Goal: Task Accomplishment & Management: Manage account settings

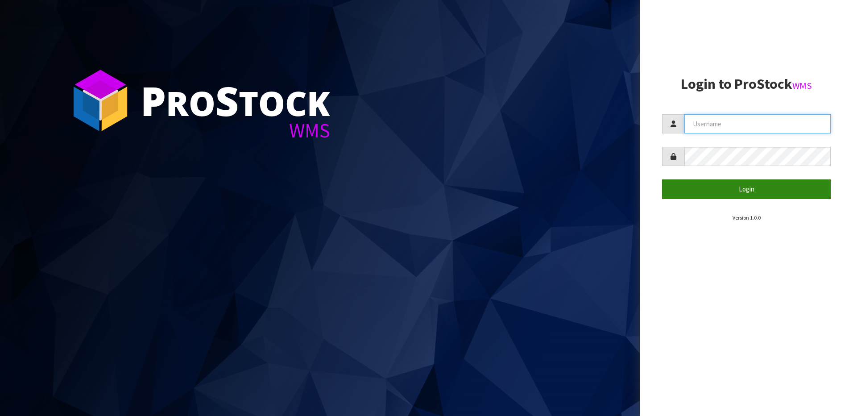
type input "NEROTAPWARE"
click at [748, 183] on button "Login" at bounding box center [746, 188] width 169 height 19
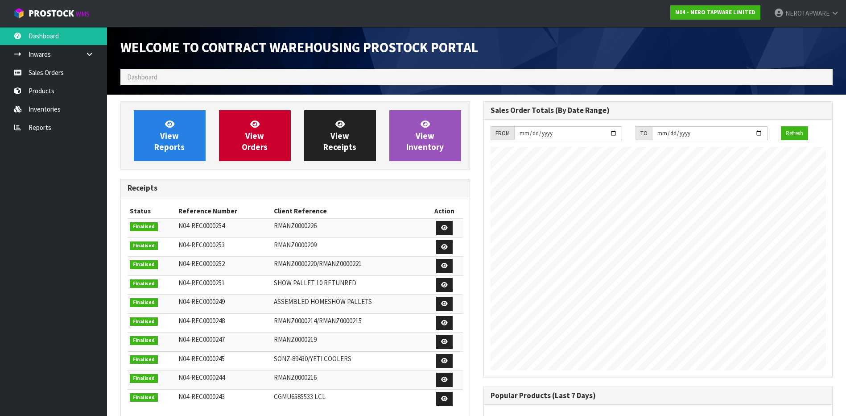
scroll to position [495, 363]
drag, startPoint x: 41, startPoint y: 72, endPoint x: 12, endPoint y: 95, distance: 36.2
click at [41, 72] on link "Sales Orders" at bounding box center [53, 72] width 107 height 18
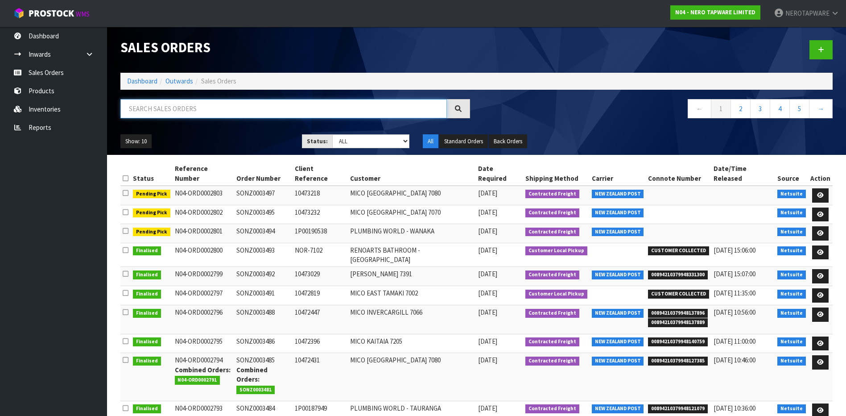
click at [203, 113] on input "text" at bounding box center [283, 108] width 327 height 19
paste input "SONZ0002049"
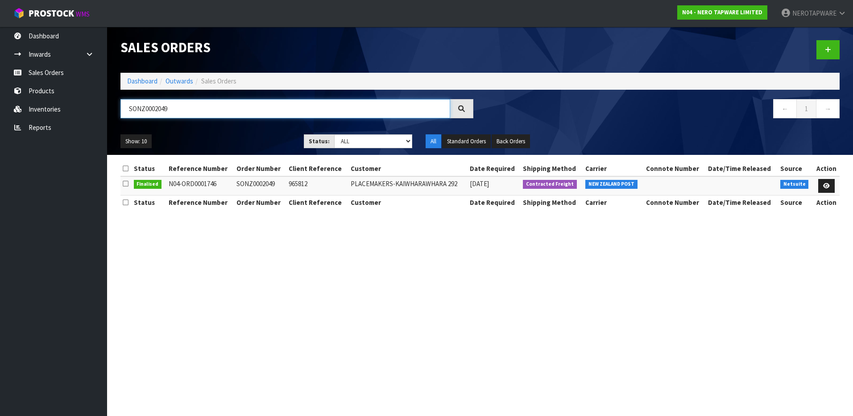
type input "SONZ0002049"
click at [538, 183] on span "Contracted Freight" at bounding box center [550, 184] width 54 height 9
click at [828, 185] on icon at bounding box center [826, 186] width 7 height 6
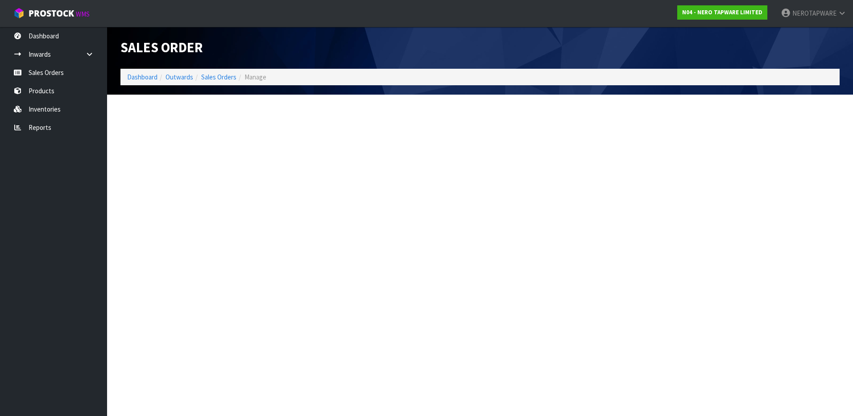
click at [828, 185] on section "Edit Sales Order Dashboard Outwards Sales Orders Manage Sales Order Dashboard O…" at bounding box center [426, 208] width 853 height 416
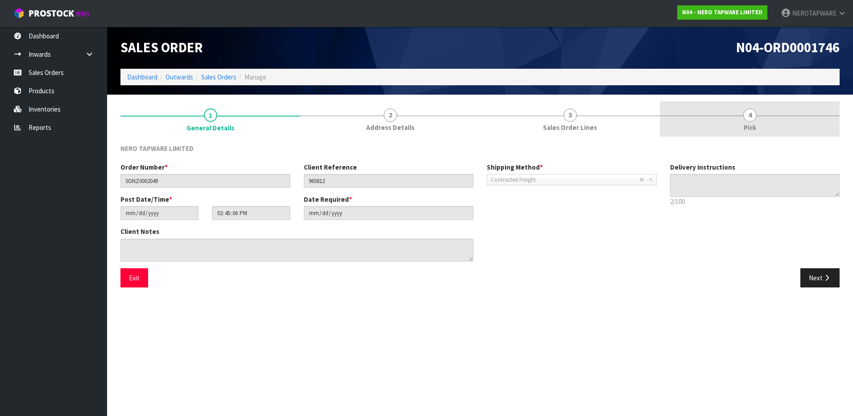
click at [752, 119] on span "4" at bounding box center [749, 114] width 13 height 13
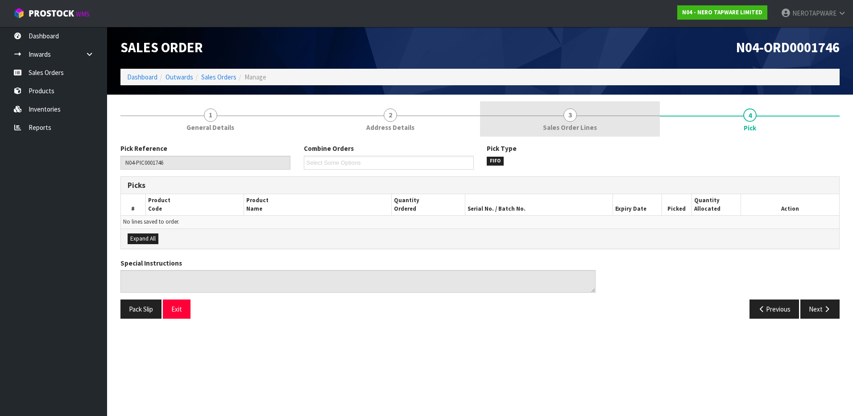
click at [564, 117] on span "3" at bounding box center [570, 114] width 13 height 13
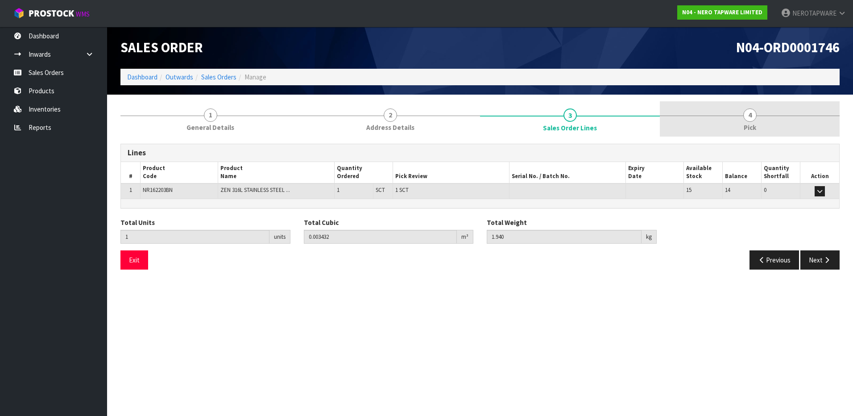
click at [745, 121] on link "4 Pick" at bounding box center [750, 118] width 180 height 35
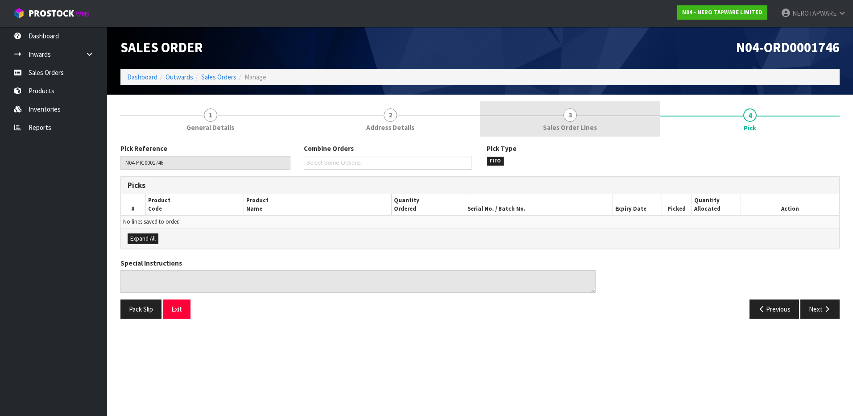
click at [567, 122] on link "3 Sales Order Lines" at bounding box center [570, 118] width 180 height 35
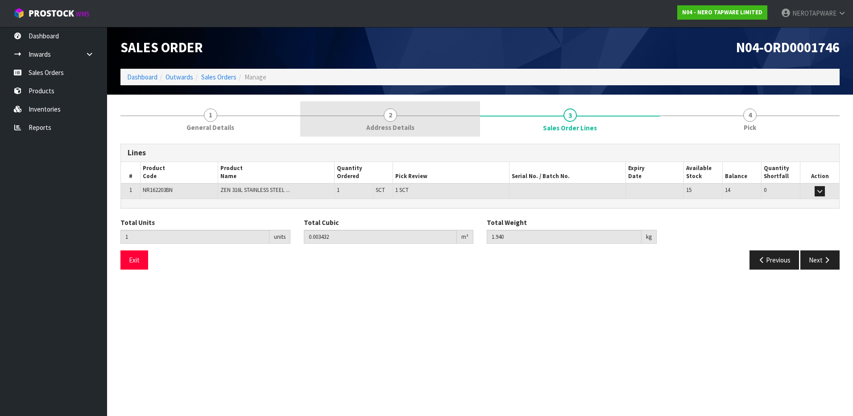
click at [388, 119] on span "2" at bounding box center [390, 114] width 13 height 13
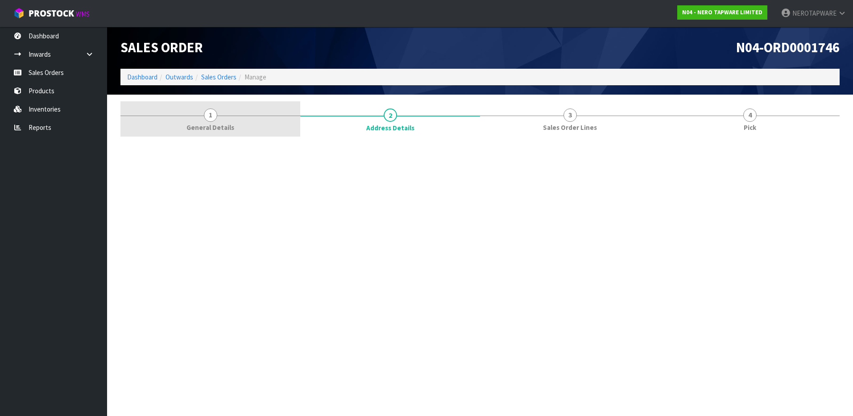
click at [215, 121] on link "1 General Details" at bounding box center [210, 118] width 180 height 35
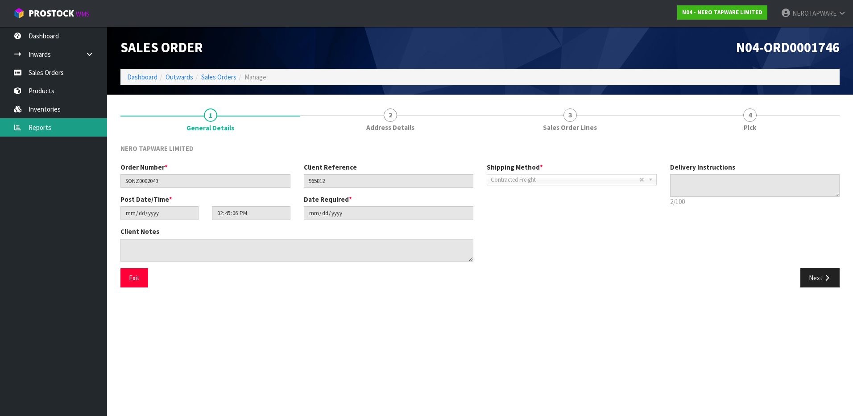
click at [40, 126] on link "Reports" at bounding box center [53, 127] width 107 height 18
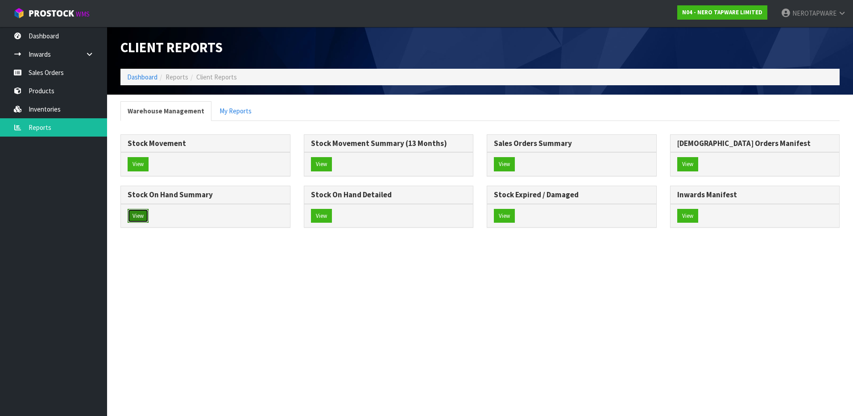
click at [140, 212] on button "View" at bounding box center [138, 216] width 21 height 14
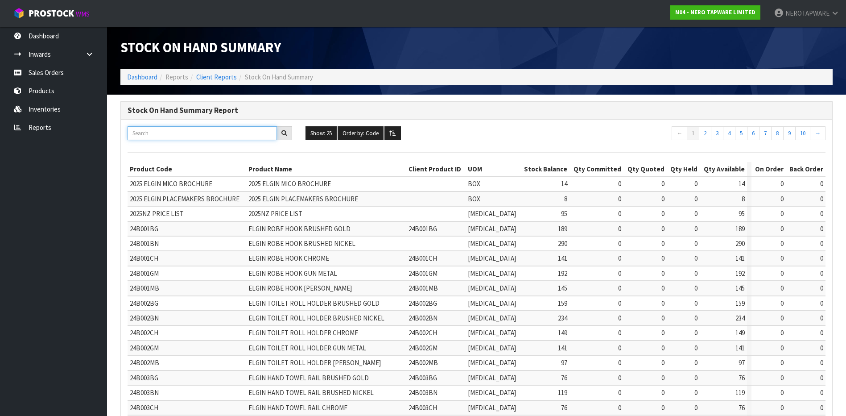
click at [183, 133] on input "text" at bounding box center [202, 133] width 149 height 14
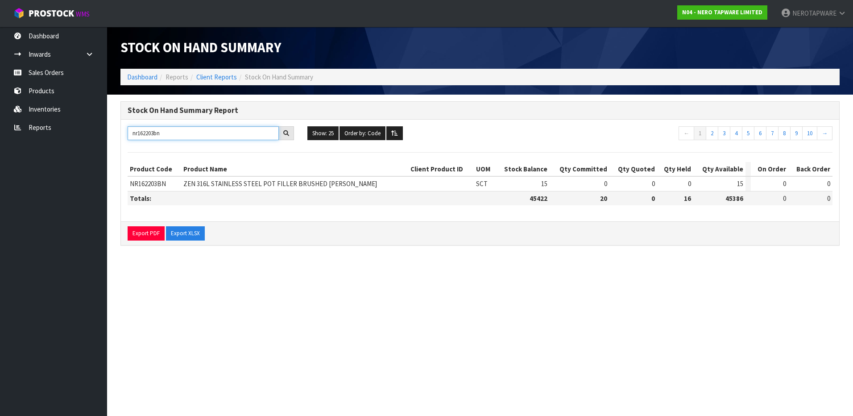
type input "nr162203bn"
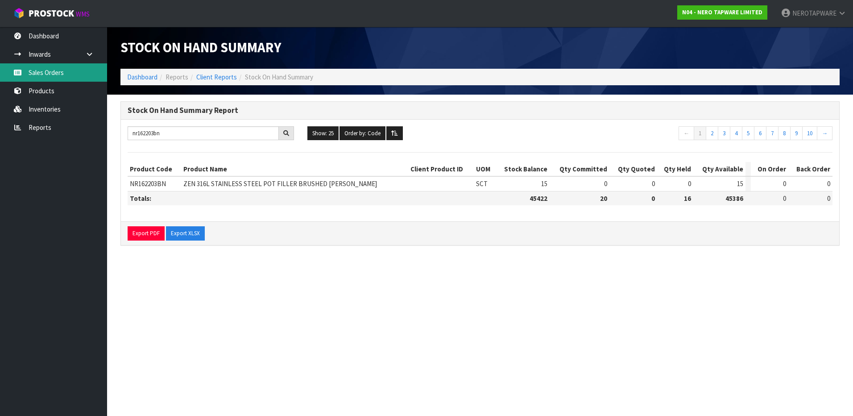
click at [37, 69] on link "Sales Orders" at bounding box center [53, 72] width 107 height 18
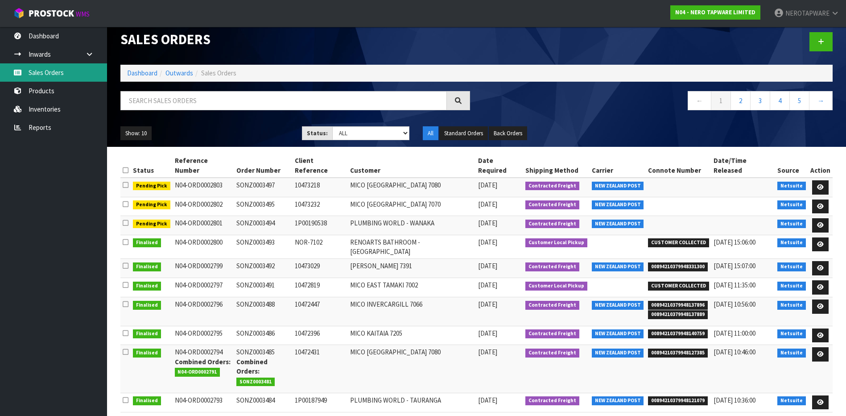
scroll to position [10, 0]
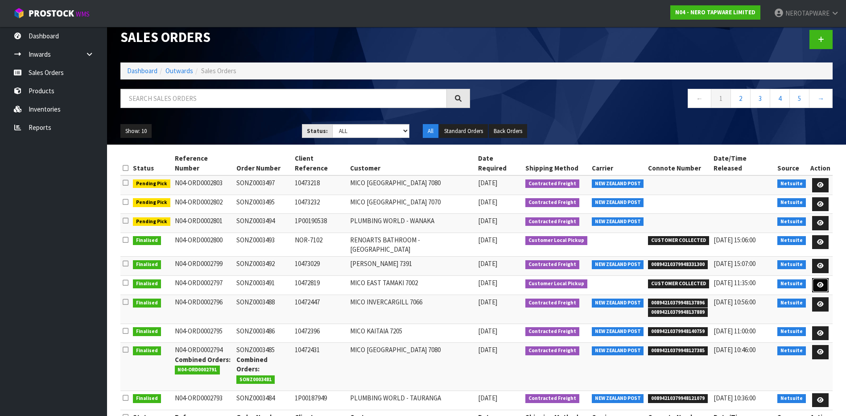
click at [825, 278] on link at bounding box center [820, 285] width 17 height 14
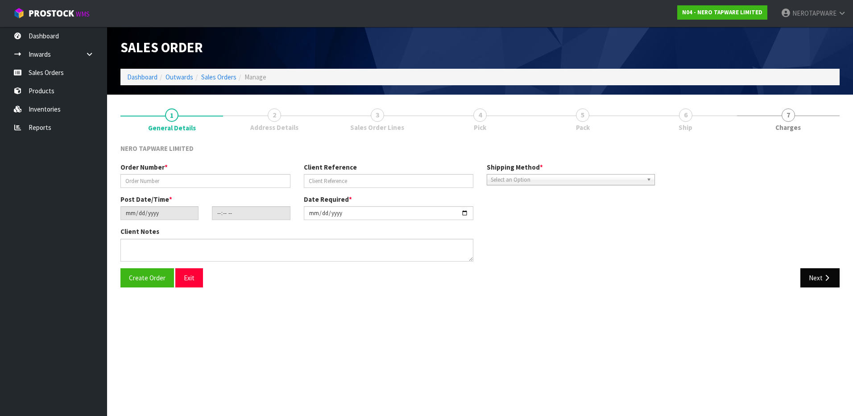
type input "SONZ0003491"
type input "10472819"
type input "[DATE]"
type input "11:00:06.000"
type input "[DATE]"
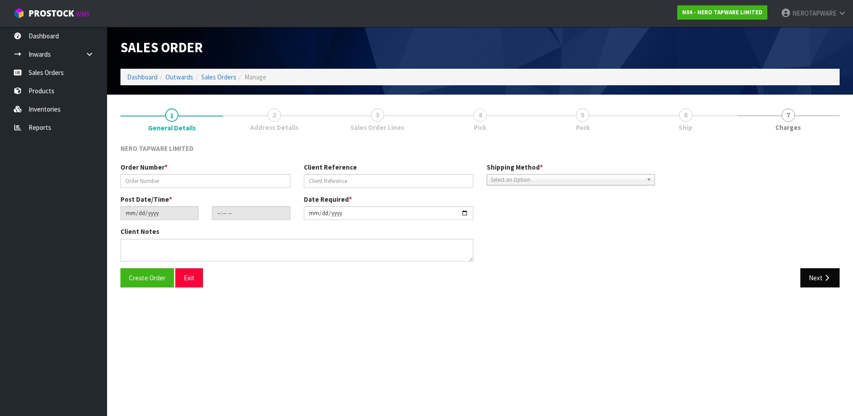
type textarea "customer pick up"
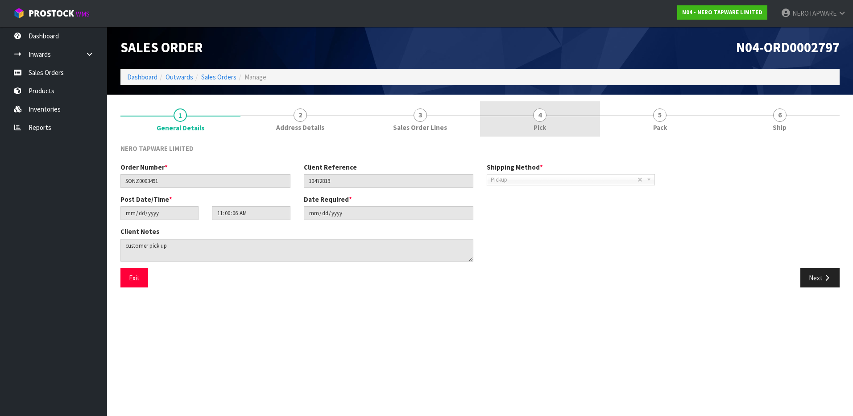
click at [531, 120] on link "4 Pick" at bounding box center [540, 118] width 120 height 35
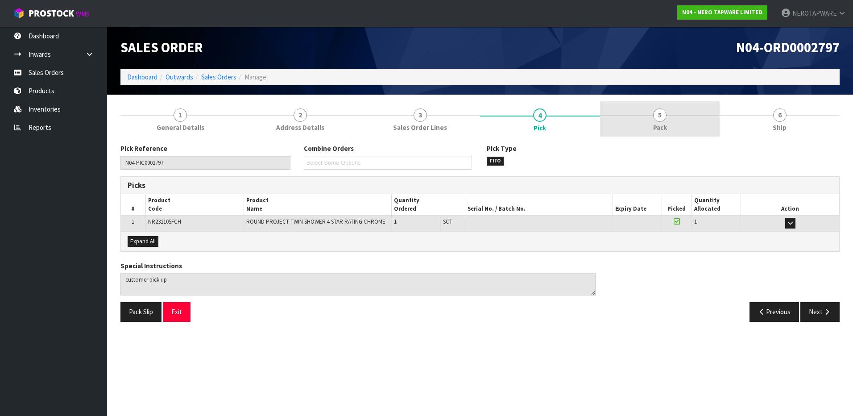
click at [667, 110] on link "5 Pack" at bounding box center [660, 118] width 120 height 35
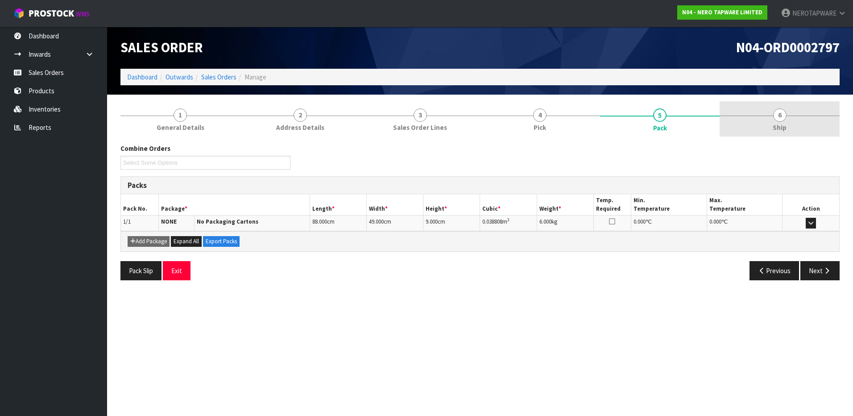
click at [804, 117] on link "6 Ship" at bounding box center [780, 118] width 120 height 35
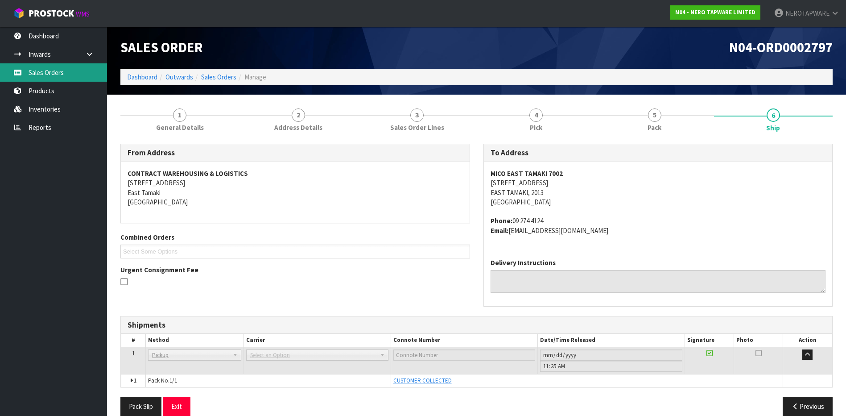
click at [43, 75] on link "Sales Orders" at bounding box center [53, 72] width 107 height 18
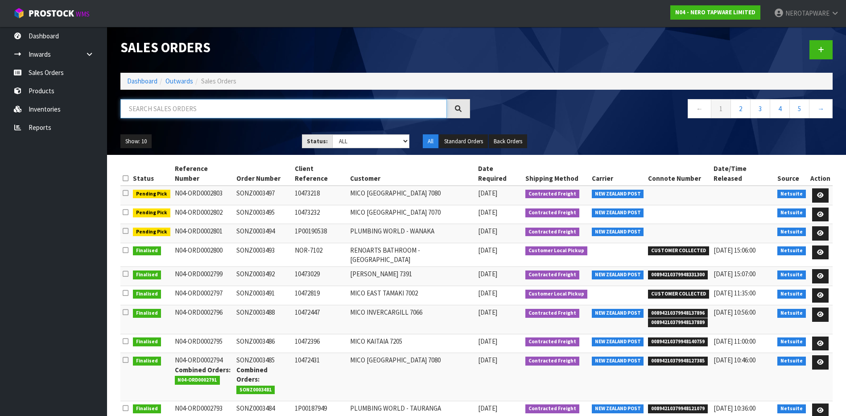
click at [207, 106] on input "text" at bounding box center [283, 108] width 327 height 19
paste input "SONZ0002049"
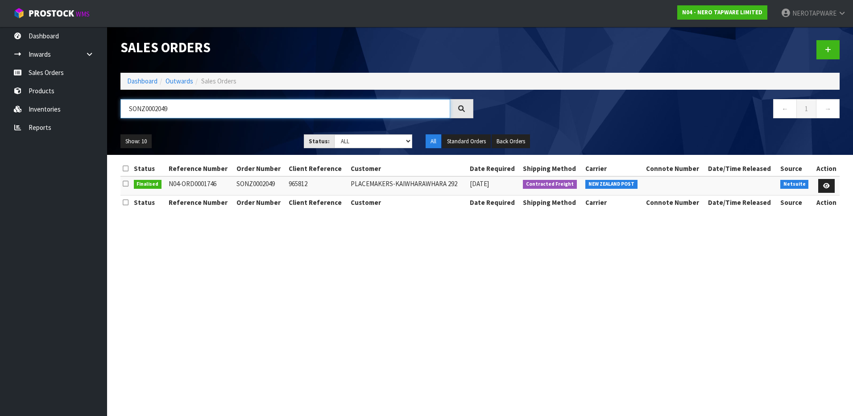
type input "SONZ0002049"
click at [829, 187] on icon at bounding box center [826, 186] width 7 height 6
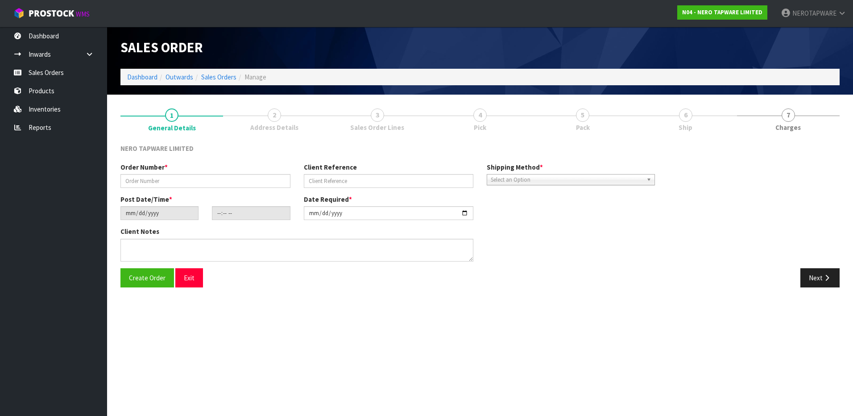
type input "SONZ0002049"
type input "965812"
type input "[DATE]"
type input "14:45:06.000"
type input "[DATE]"
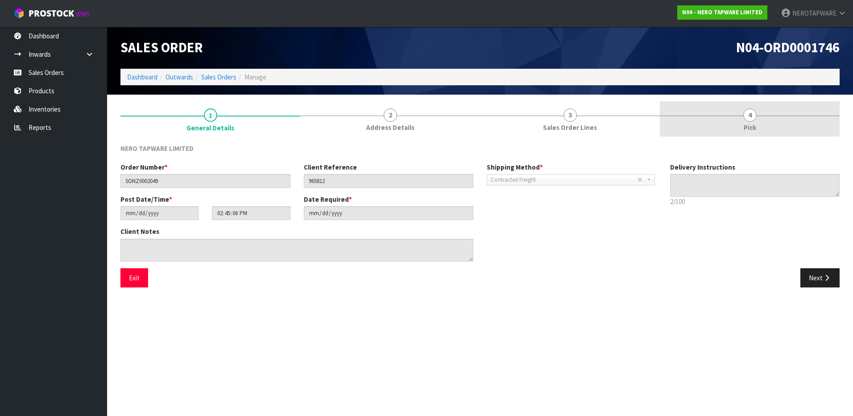
click at [754, 123] on span "Pick" at bounding box center [750, 127] width 12 height 9
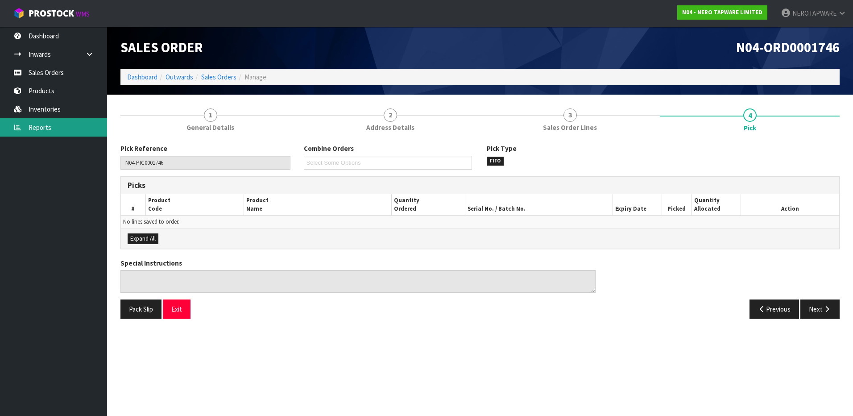
click at [39, 126] on link "Reports" at bounding box center [53, 127] width 107 height 18
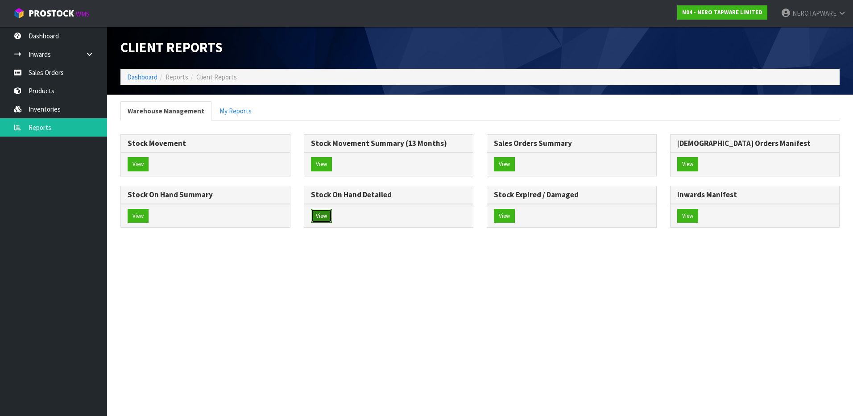
click at [325, 217] on button "View" at bounding box center [321, 216] width 21 height 14
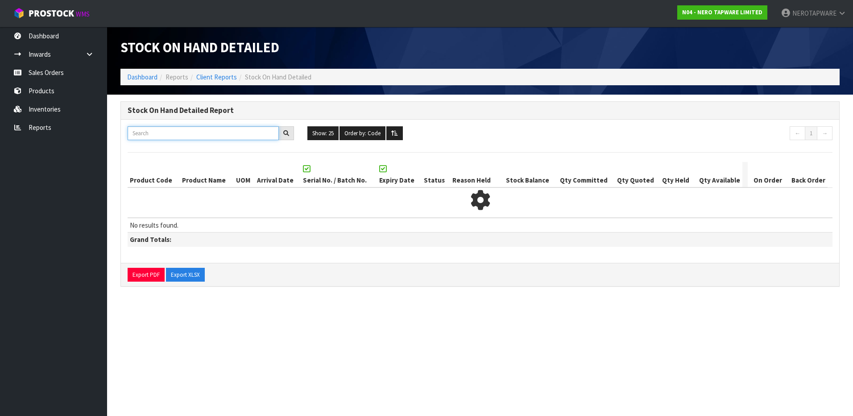
click at [172, 132] on input "text" at bounding box center [203, 133] width 151 height 14
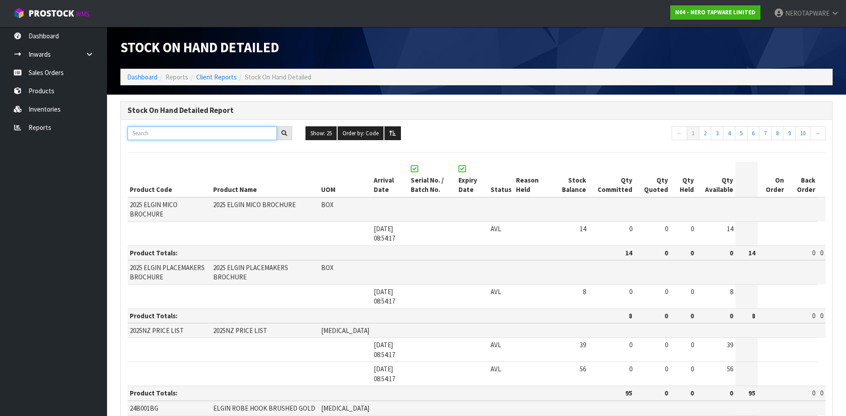
paste input "SONZ0002049"
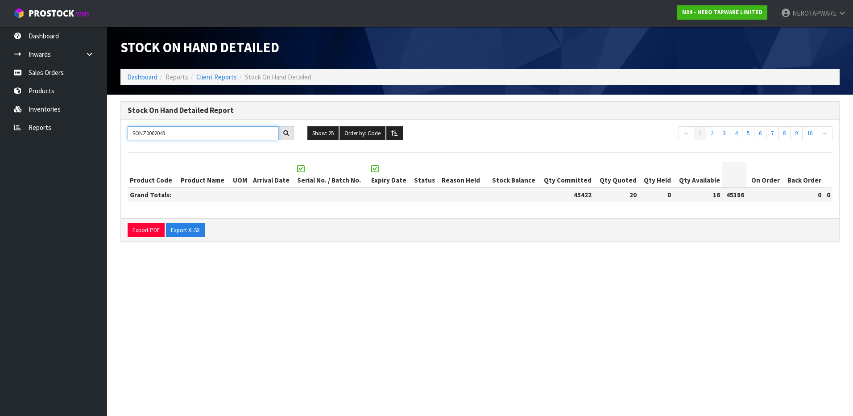
drag, startPoint x: 216, startPoint y: 135, endPoint x: -33, endPoint y: 118, distance: 249.1
click at [0, 118] on html "Toggle navigation ProStock WMS N04 - NERO TAPWARE LIMITED NEROTAPWARE Logout Da…" at bounding box center [426, 208] width 853 height 416
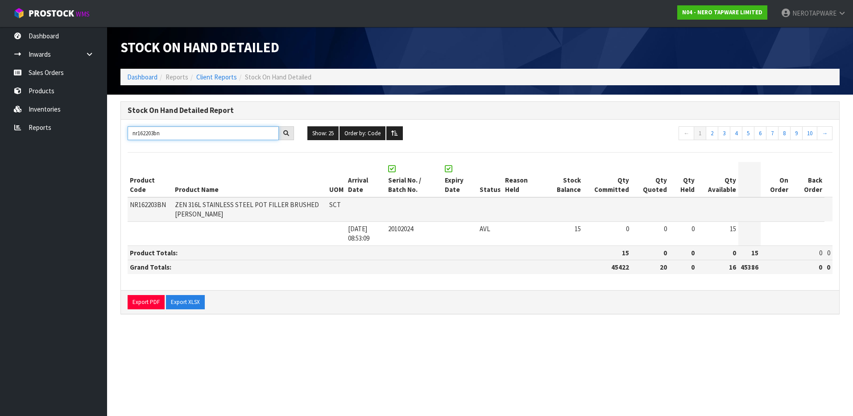
type input "nr162203bn"
click at [151, 206] on span "NR162203BN" at bounding box center [148, 204] width 36 height 8
copy span "NR162203BN"
